Goal: Transaction & Acquisition: Subscribe to service/newsletter

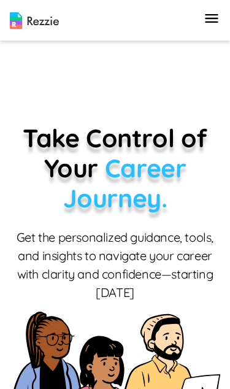
click at [205, 18] on icon "button" at bounding box center [211, 18] width 17 height 17
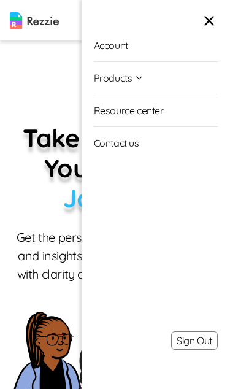
click at [118, 48] on link "Account" at bounding box center [156, 45] width 124 height 32
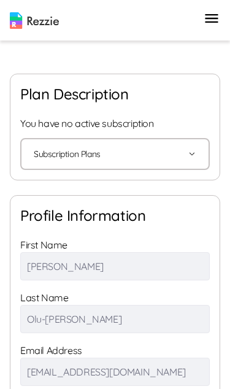
click at [63, 145] on button "Subscription Plans" at bounding box center [115, 153] width 163 height 29
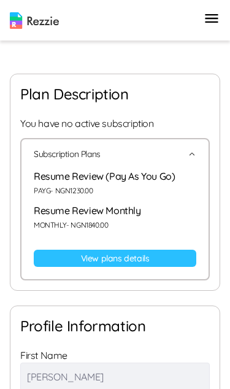
click at [168, 252] on link "View plans details" at bounding box center [115, 258] width 163 height 17
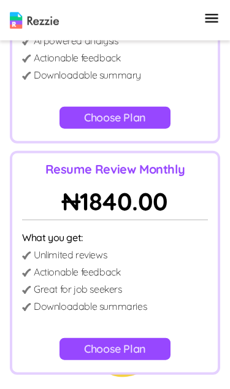
click at [133, 347] on button "Choose Plan" at bounding box center [115, 349] width 111 height 22
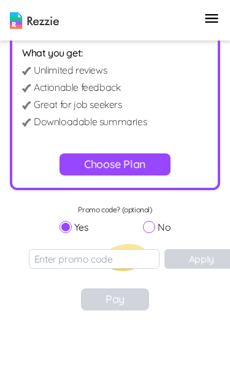
scroll to position [516, 0]
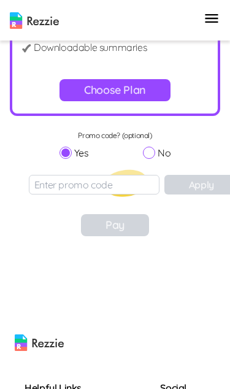
click at [154, 153] on input "No" at bounding box center [149, 153] width 12 height 12
radio input "true"
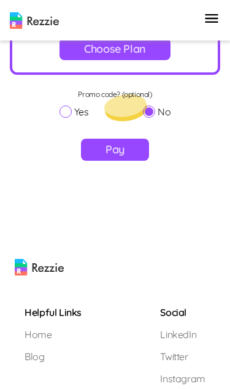
scroll to position [560, 0]
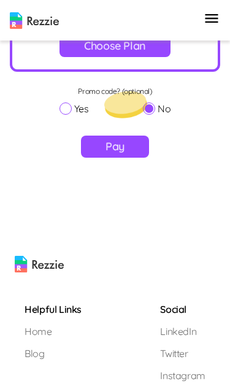
click at [102, 150] on button "Pay" at bounding box center [115, 147] width 68 height 22
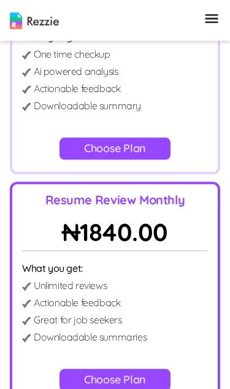
scroll to position [225, 0]
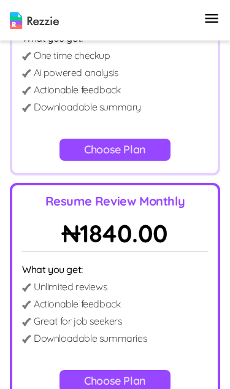
click at [210, 23] on icon "button" at bounding box center [211, 18] width 17 height 17
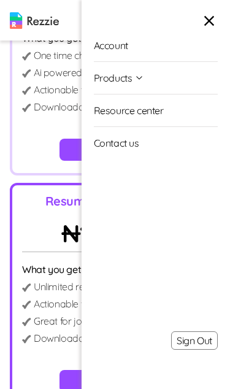
click at [118, 80] on button "Products" at bounding box center [119, 78] width 51 height 32
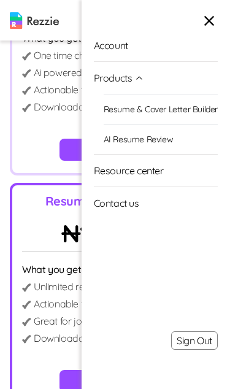
click at [45, 84] on p "Actionable feedback" at bounding box center [77, 89] width 86 height 15
click at [47, 334] on p "Downloadable summaries" at bounding box center [90, 338] width 113 height 15
click at [204, 13] on icon "button" at bounding box center [209, 20] width 17 height 17
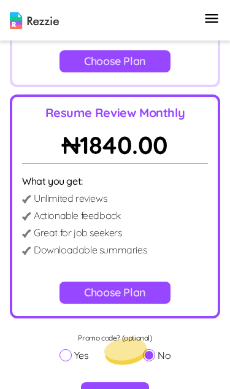
scroll to position [314, 0]
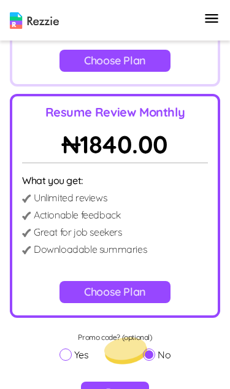
click at [145, 294] on button "Choose Plan" at bounding box center [115, 292] width 111 height 22
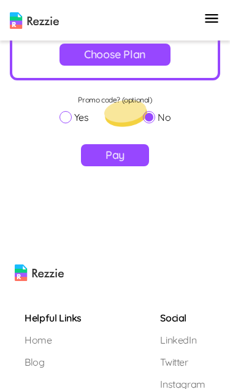
scroll to position [560, 0]
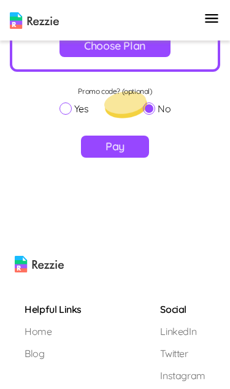
click at [115, 150] on button "Pay" at bounding box center [115, 147] width 68 height 22
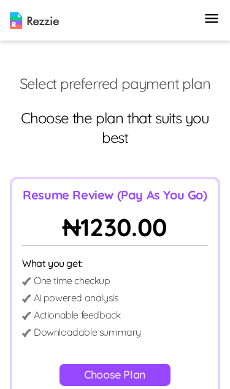
click at [206, 22] on icon "button" at bounding box center [212, 18] width 13 height 9
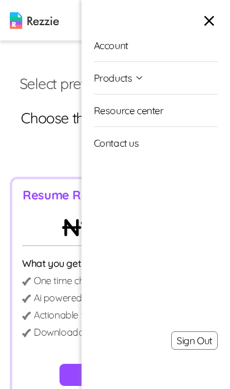
click at [201, 25] on icon "button" at bounding box center [209, 20] width 17 height 17
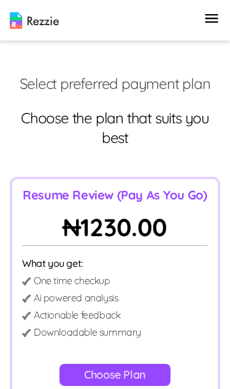
click at [18, 22] on img at bounding box center [34, 20] width 49 height 17
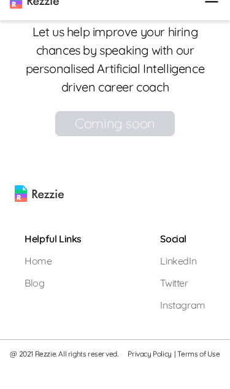
scroll to position [1621, 0]
